Goal: Use online tool/utility: Utilize a website feature to perform a specific function

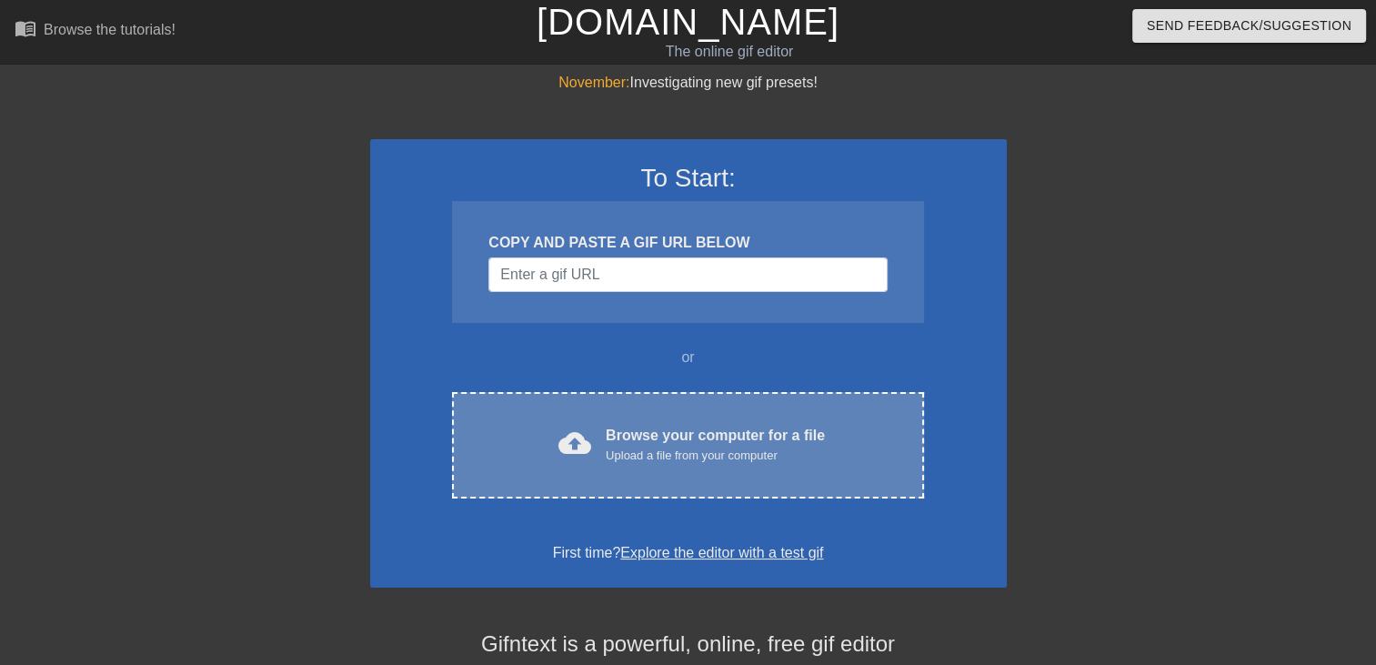
click at [636, 420] on div "cloud_upload Browse your computer for a file Upload a file from your computer C…" at bounding box center [687, 445] width 471 height 106
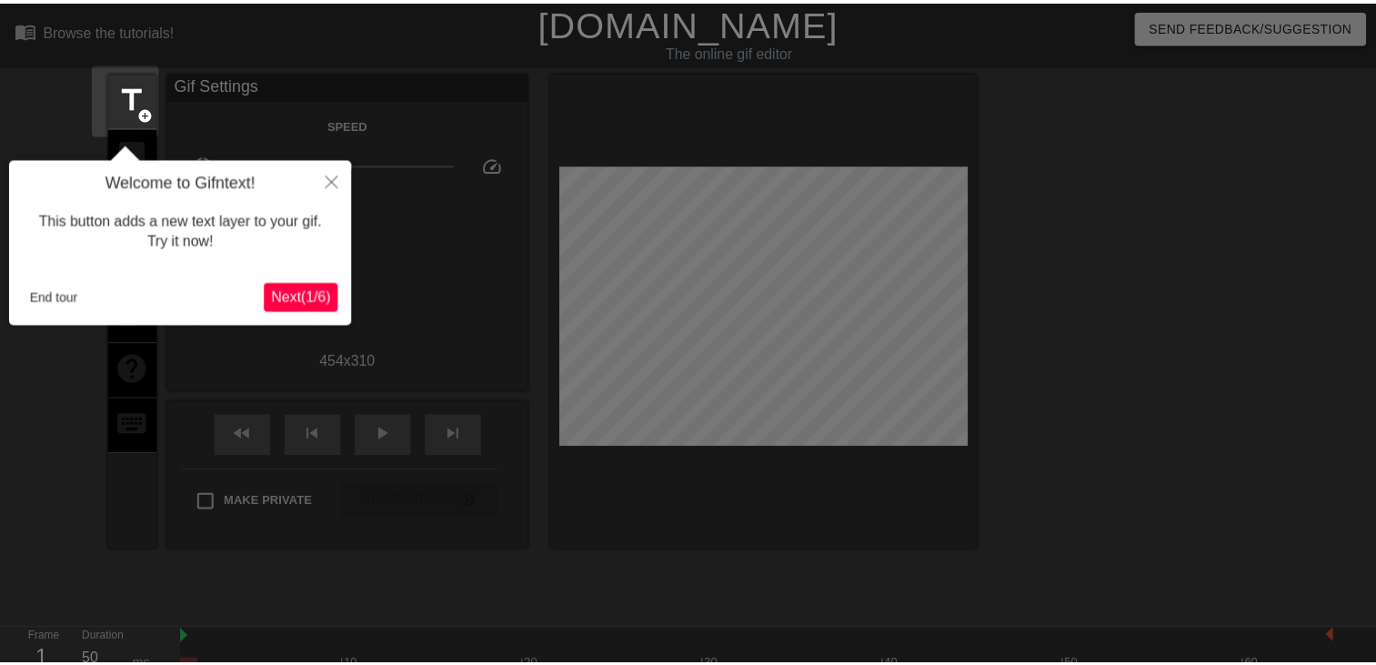
scroll to position [44, 0]
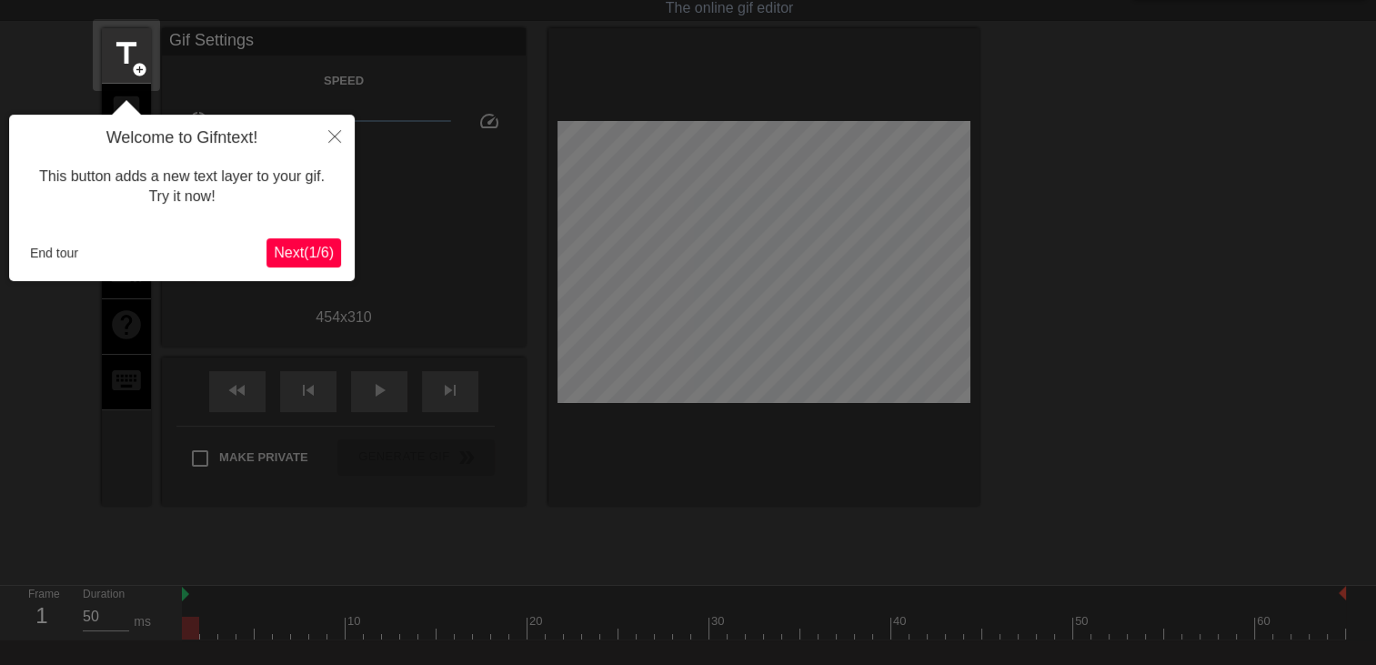
click at [303, 255] on span "Next ( 1 / 6 )" at bounding box center [304, 252] width 60 height 15
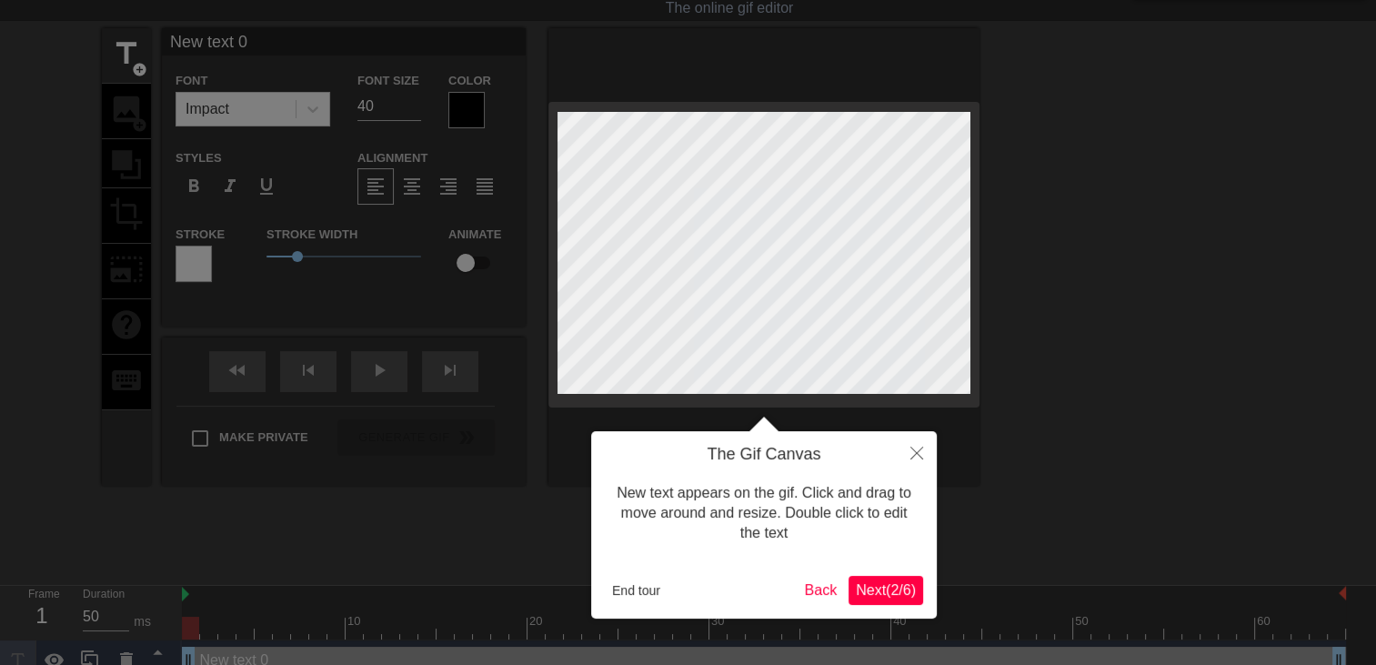
scroll to position [0, 0]
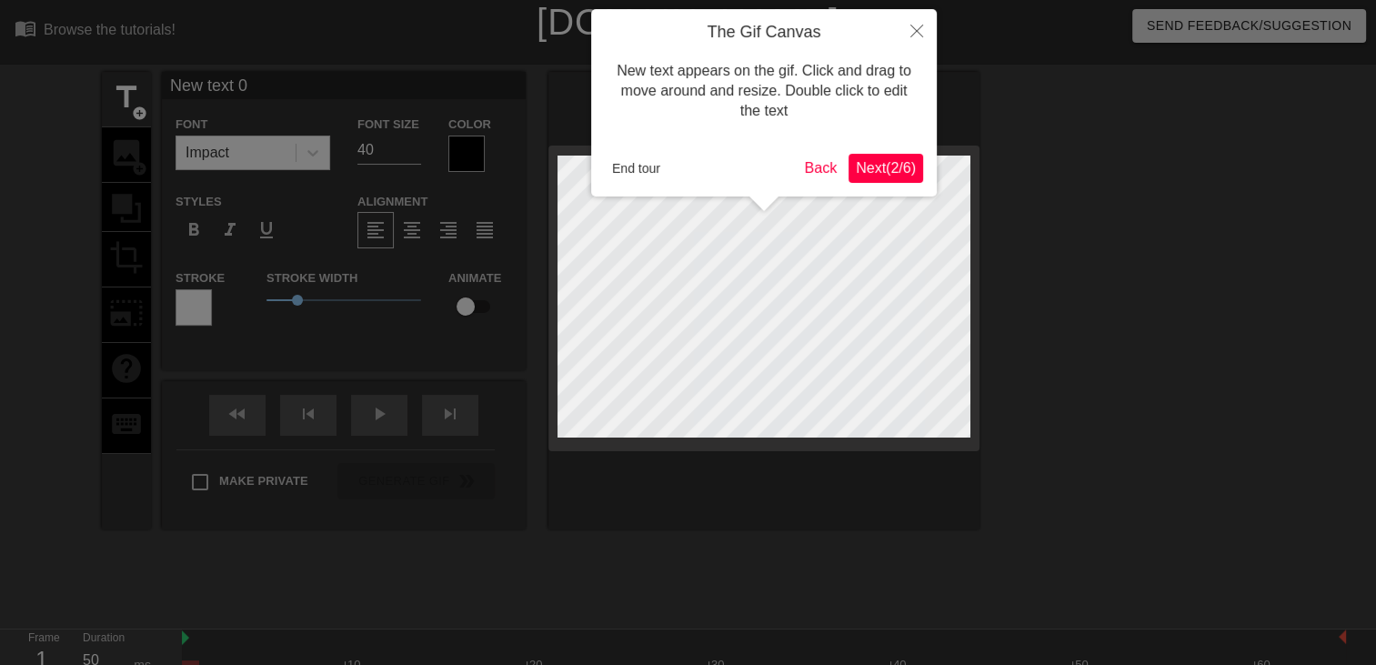
click at [920, 187] on div "The Gif Canvas New text appears on the gif. Click and drag to move around and r…" at bounding box center [764, 102] width 346 height 187
click at [917, 28] on icon "Close" at bounding box center [916, 31] width 13 height 13
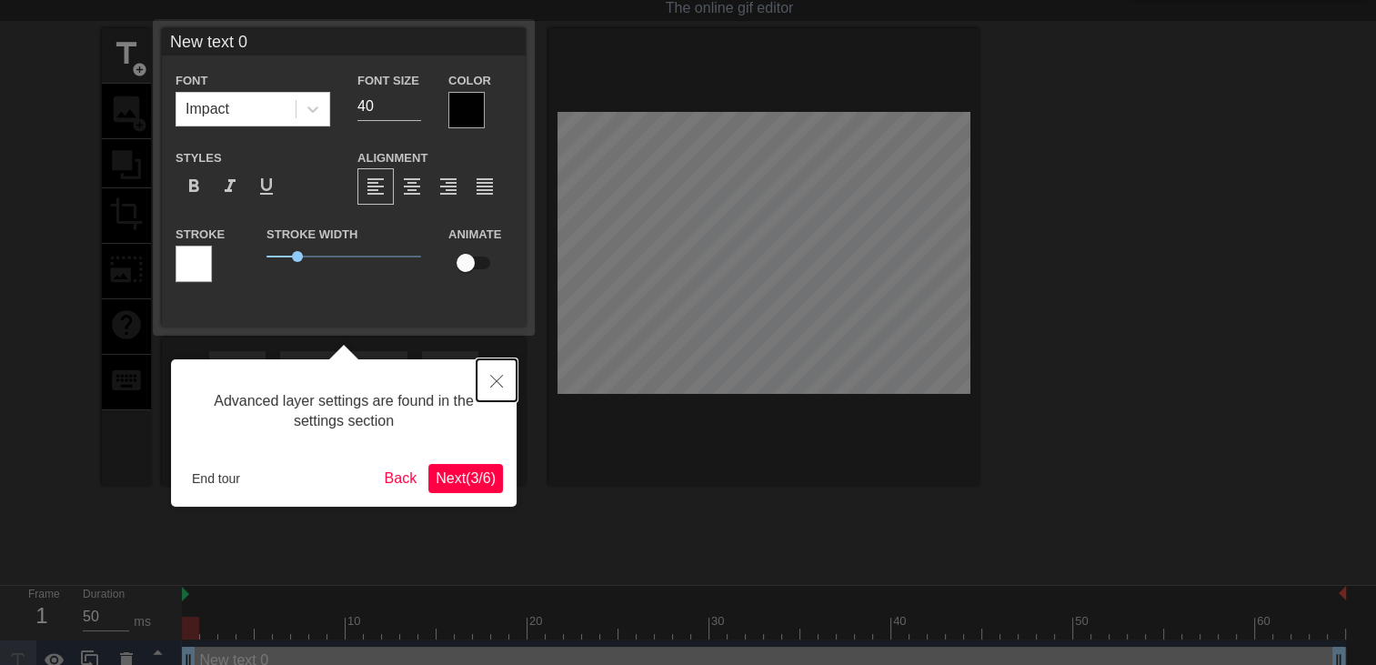
click at [505, 387] on button "Close" at bounding box center [497, 380] width 40 height 42
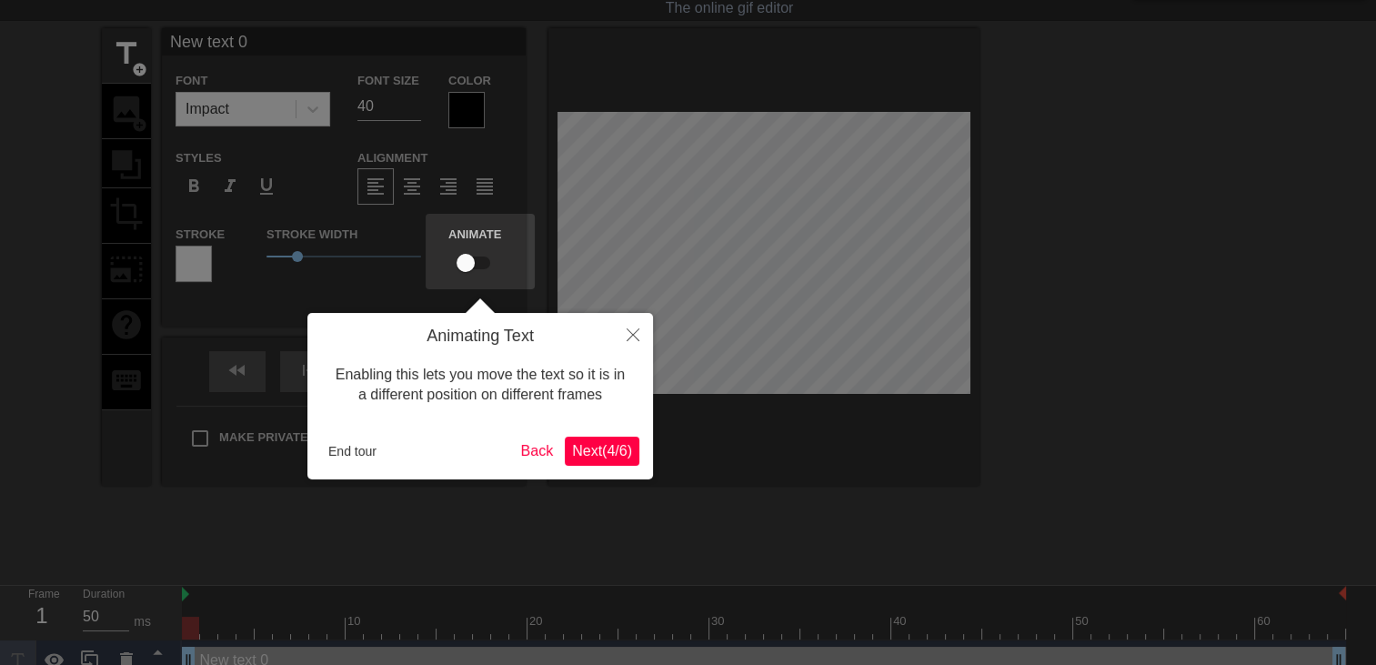
scroll to position [0, 0]
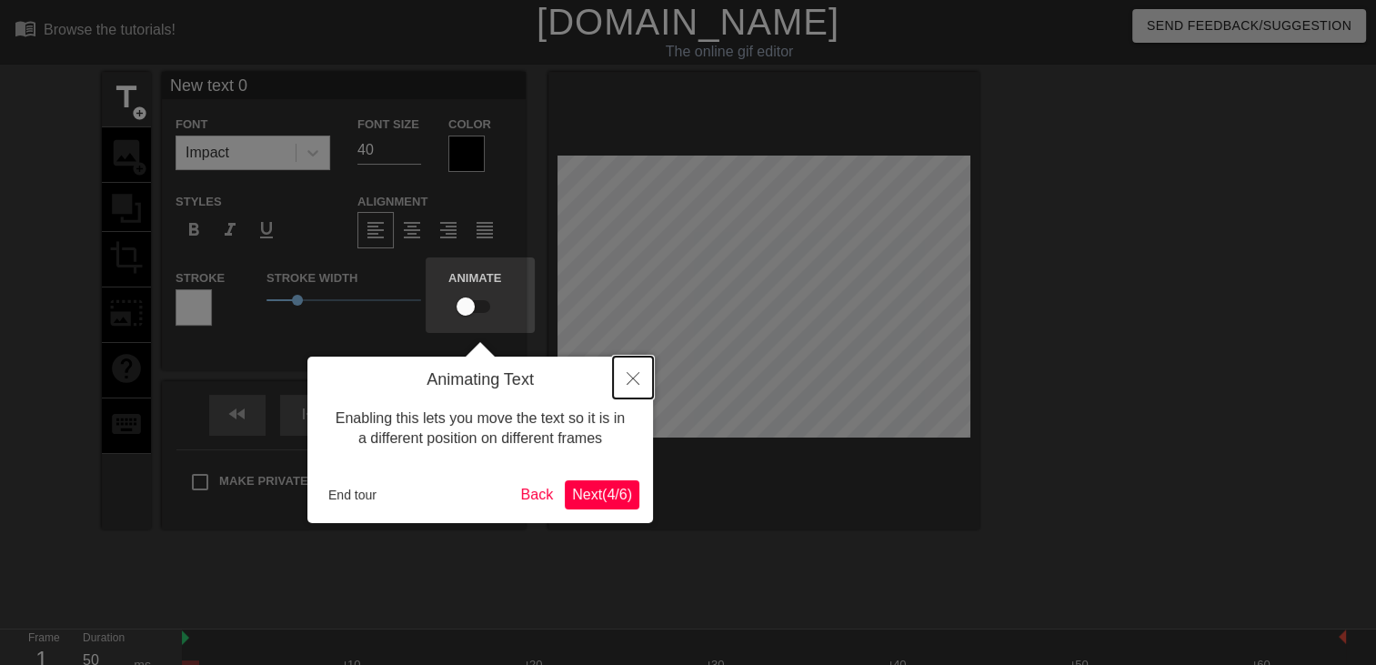
click at [652, 377] on button "Close" at bounding box center [633, 378] width 40 height 42
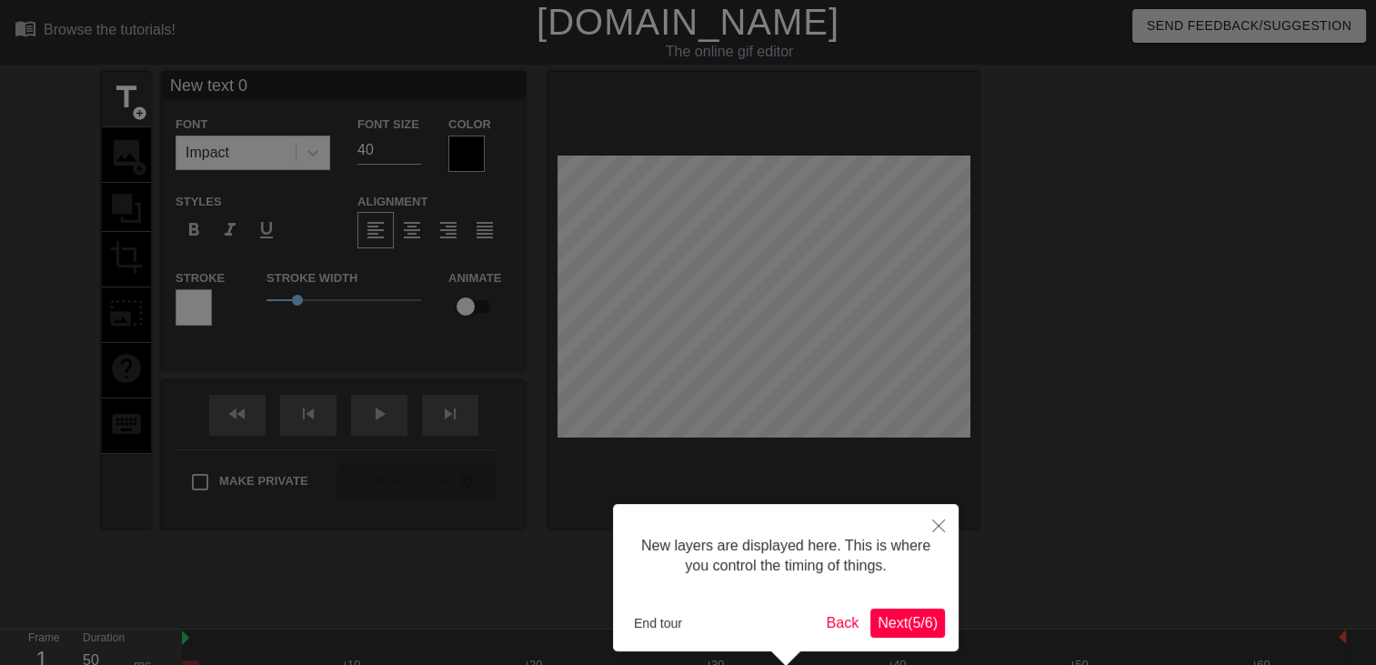
scroll to position [76, 0]
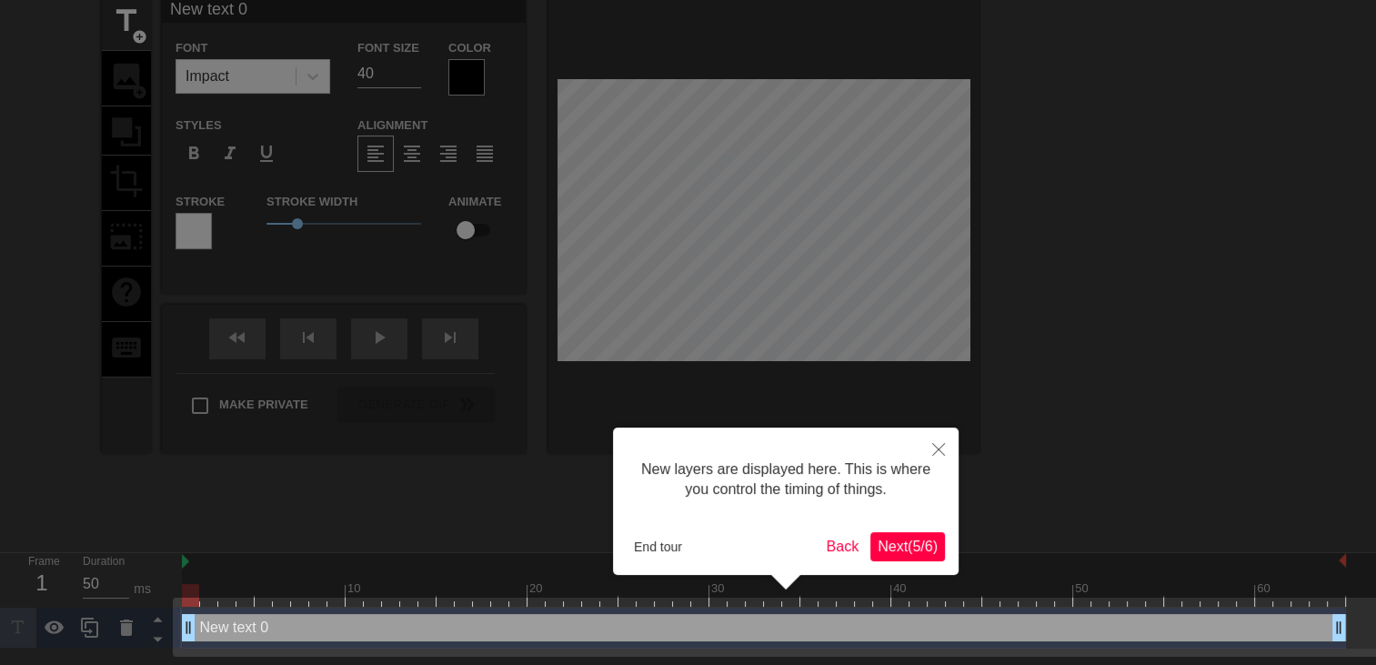
click at [855, 439] on div "New layers are displayed here. This is where you control the timing of things. …" at bounding box center [786, 500] width 346 height 147
click at [933, 460] on button "Close" at bounding box center [939, 448] width 40 height 42
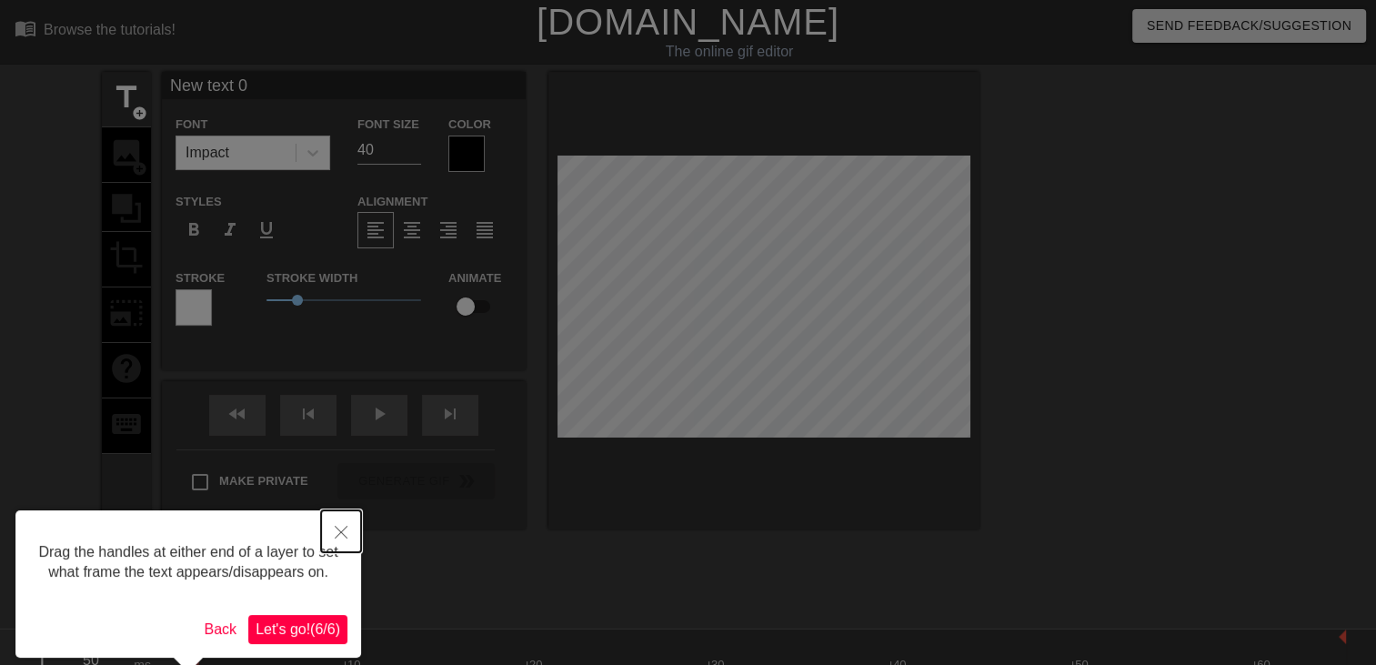
click at [346, 544] on button "Close" at bounding box center [341, 531] width 40 height 42
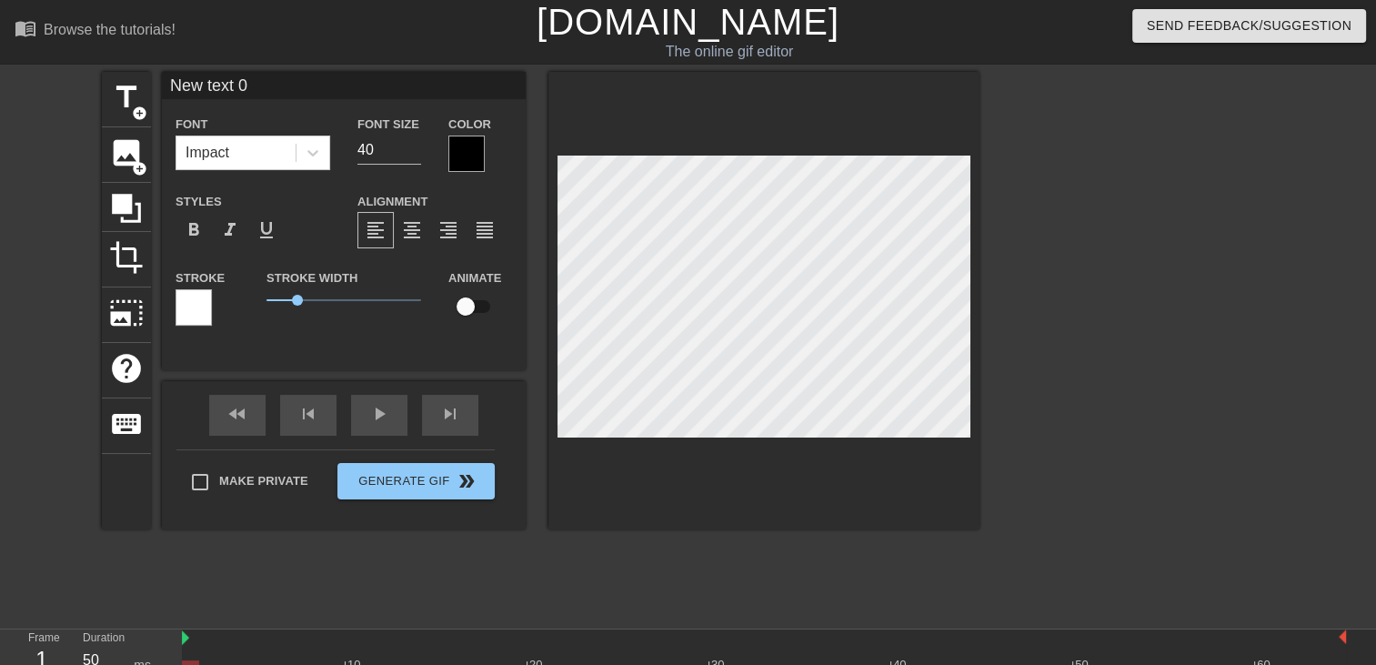
scroll to position [2, 2]
drag, startPoint x: 313, startPoint y: 168, endPoint x: 317, endPoint y: 157, distance: 11.5
click at [314, 163] on div "Font Impact" at bounding box center [253, 142] width 182 height 59
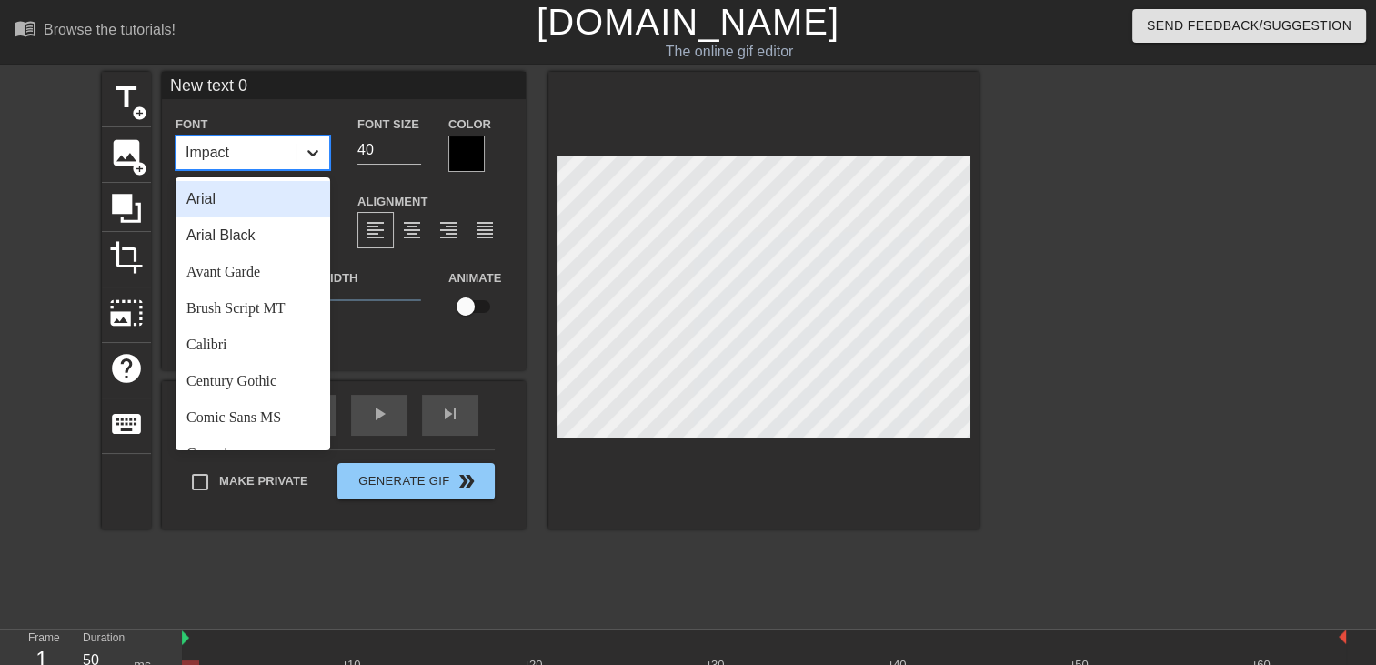
click at [317, 157] on icon at bounding box center [313, 153] width 18 height 18
click at [262, 304] on div "Brush Script MT" at bounding box center [253, 308] width 155 height 36
click at [321, 146] on icon at bounding box center [313, 153] width 18 height 18
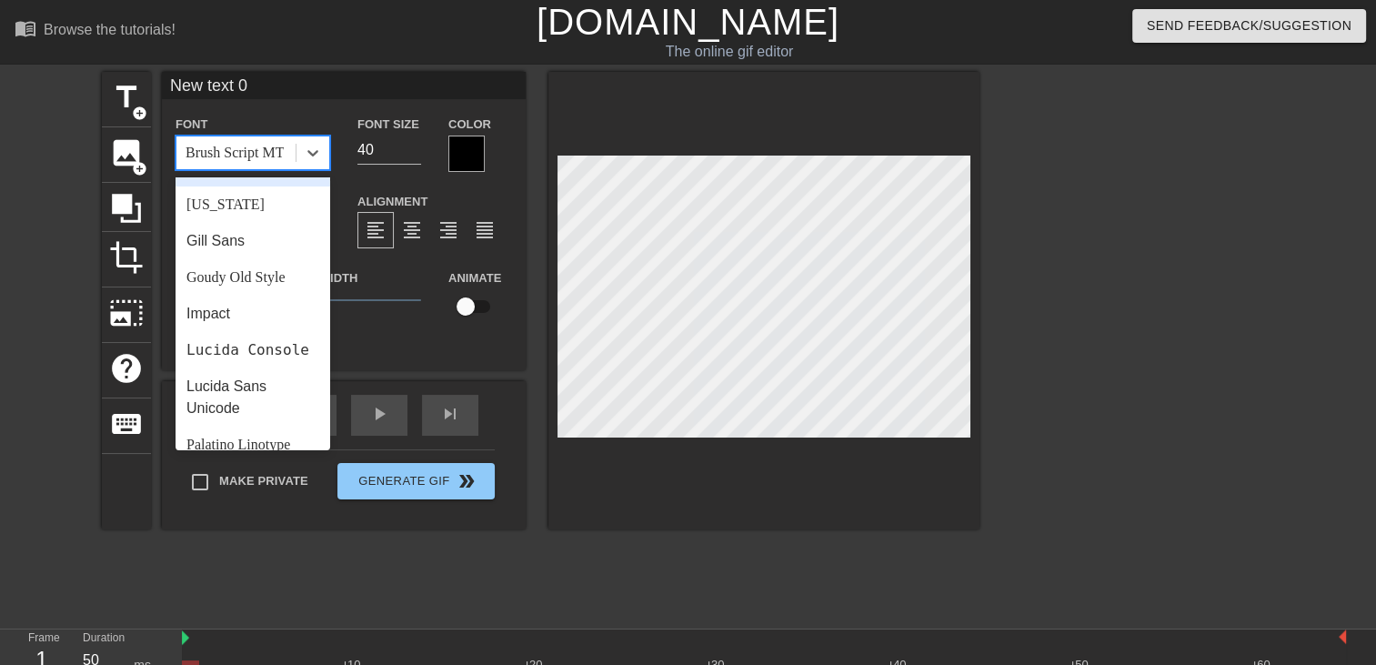
scroll to position [359, 0]
click at [249, 267] on div "Goudy Old Style" at bounding box center [253, 276] width 155 height 36
